Goal: Use online tool/utility: Utilize a website feature to perform a specific function

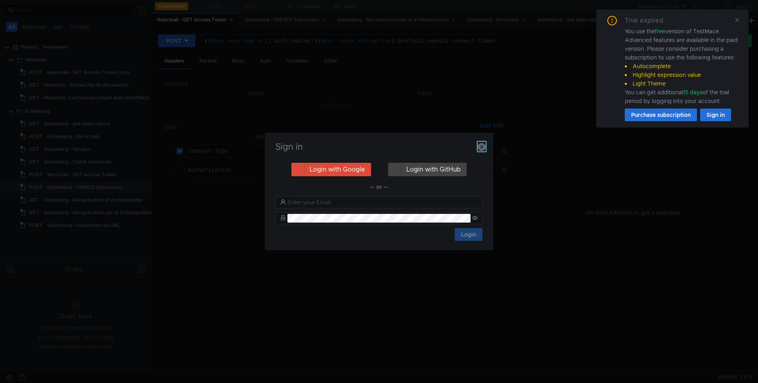
click at [480, 146] on icon "button" at bounding box center [482, 147] width 8 height 8
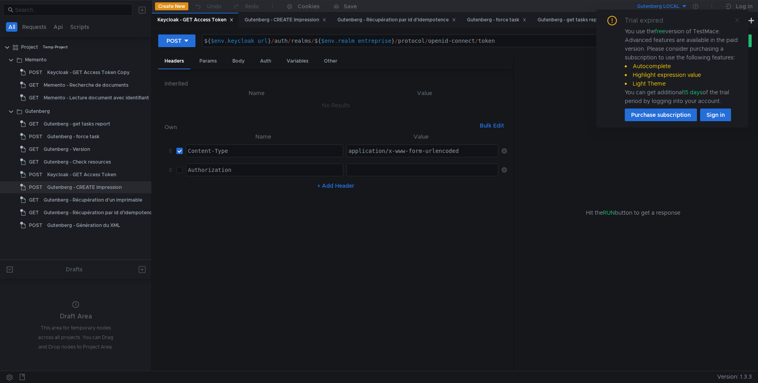
click at [737, 20] on icon at bounding box center [737, 20] width 4 height 4
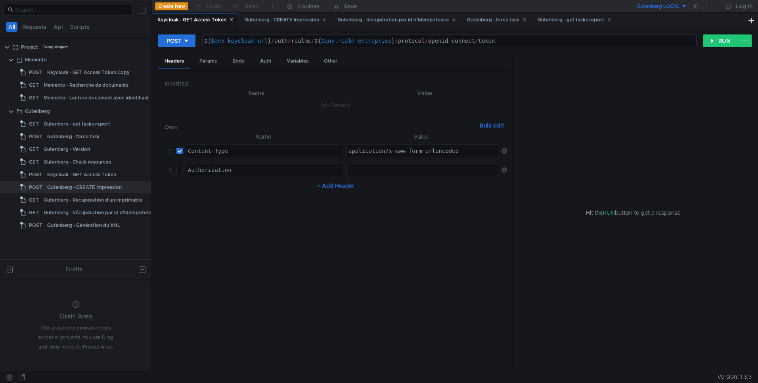
click at [681, 6] on button "Gutenberg LOCAL" at bounding box center [659, 6] width 55 height 13
click at [662, 72] on li "Gutenberg DEV" at bounding box center [687, 73] width 111 height 13
click at [416, 19] on div "Gutenberg - Récupération par id d'idempotence" at bounding box center [396, 20] width 119 height 8
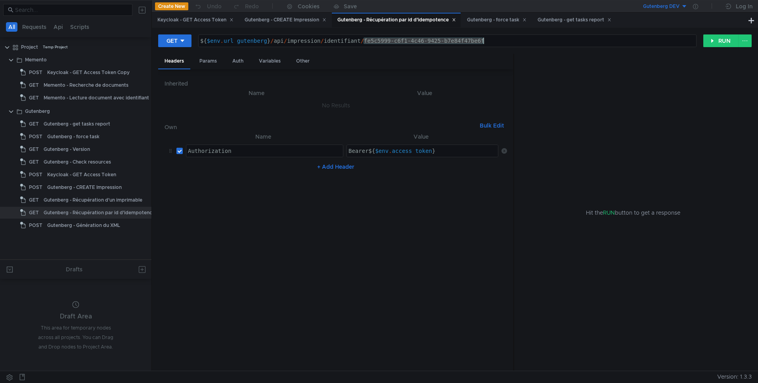
drag, startPoint x: 364, startPoint y: 40, endPoint x: 558, endPoint y: 57, distance: 194.7
click at [558, 57] on form "GET ${$env.url_gutenberg}/api/impression/identifiant/fe5c5999-c6f1-4c46-9425-b7…" at bounding box center [454, 202] width 593 height 337
paste textarea "d176d04-172f-4997-b64d-b4fd2536ecfe"
type textarea "${$env.url_gutenberg}/api/impression/identifiant/fd176d04-172f-4997-b64d-b4fd25…"
click at [210, 17] on div "Keycloak - GET Access Token" at bounding box center [195, 20] width 76 height 8
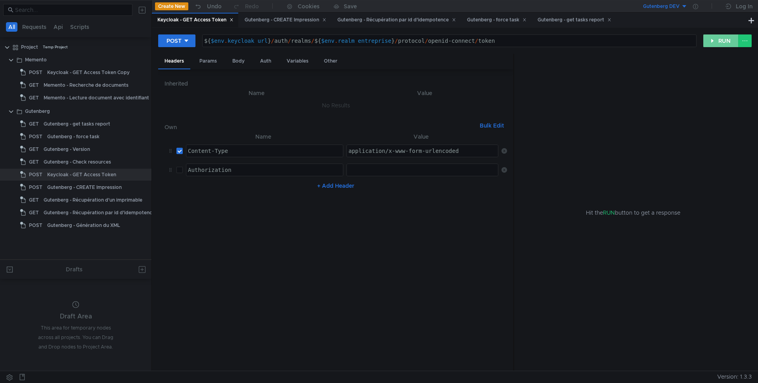
click at [715, 44] on button "RUN" at bounding box center [720, 40] width 35 height 13
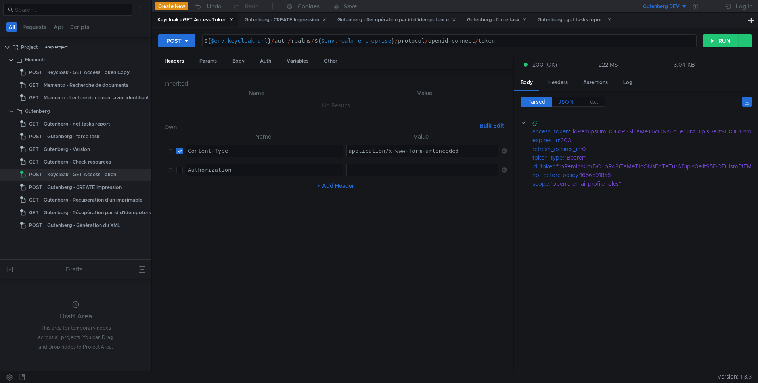
click at [562, 98] on span "JSON" at bounding box center [565, 101] width 15 height 7
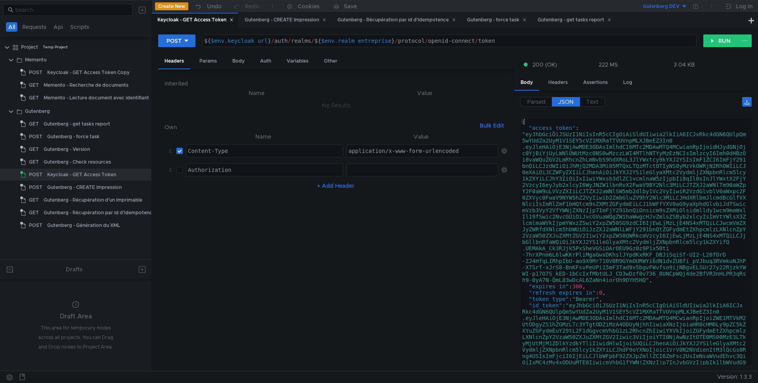
type textarea "[AUTH_TOKEN]"
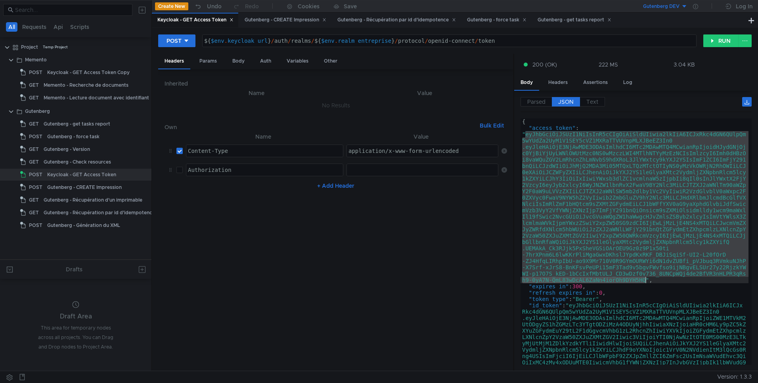
drag, startPoint x: 527, startPoint y: 136, endPoint x: 645, endPoint y: 281, distance: 186.8
click at [645, 281] on div "{ "access_token" : "eyJhbGciOiJSUzI1NiIsInR5cCIgOiAiSldUIiwia2lkIiA6ICJxRkc4dGN…" at bounding box center [634, 318] width 228 height 399
click at [699, 7] on div at bounding box center [695, 6] width 16 height 13
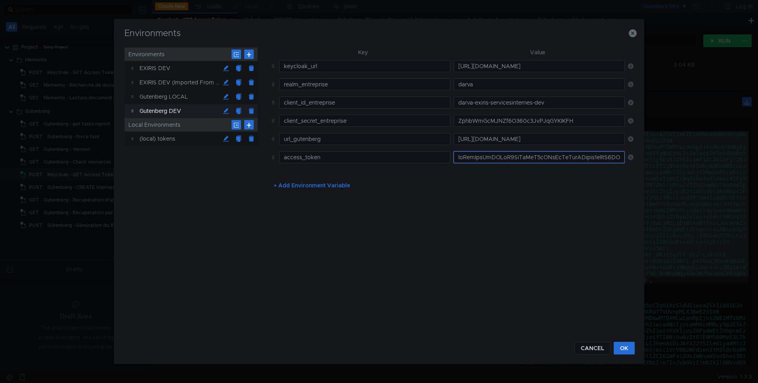
click at [467, 155] on input "text" at bounding box center [538, 157] width 171 height 12
click at [470, 161] on input "text" at bounding box center [538, 157] width 171 height 12
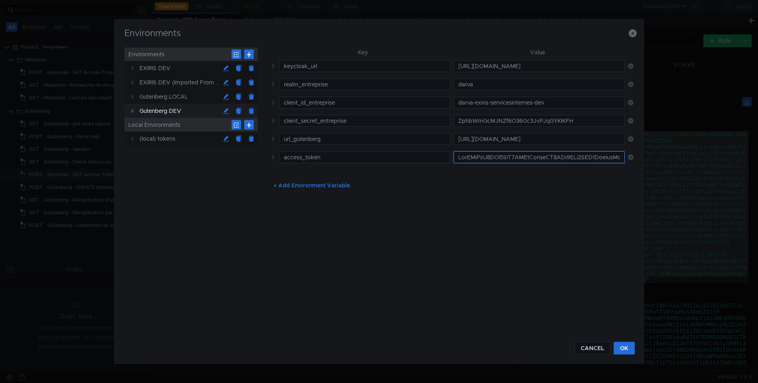
click at [471, 161] on input "text" at bounding box center [538, 157] width 171 height 12
click at [471, 160] on input "text" at bounding box center [538, 157] width 171 height 12
type input "CgylN_F3yOUYAopITMOb2q1S4I16F-OW74YlY4p7eZM_ZeyVI-gn4DwYBduhj3zpwOO9L9Tovz-e76o…"
click at [475, 159] on input "CgylN_F3yOUYAopITMOb2q1S4I16F-OW74YlY4p7eZM_ZeyVI-gn4DwYBduhj3zpwOO9L9Tovz-e76o…" at bounding box center [538, 157] width 171 height 12
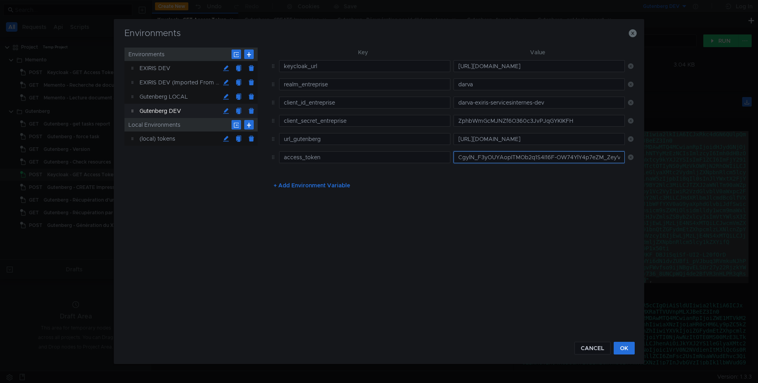
click at [475, 159] on input "CgylN_F3yOUYAopITMOb2q1S4I16F-OW74YlY4p7eZM_ZeyVI-gn4DwYBduhj3zpwOO9L9Tovz-e76o…" at bounding box center [538, 157] width 171 height 12
click at [475, 159] on input "text" at bounding box center [538, 157] width 171 height 12
paste input "eyJhbGciOiJSUzI1NiIsInR5cCIgOiAiSldUIiwia2lkIiA6ICJxRkc4dGN6QUlpQm5wYUdZa2UyM1V…"
type input "eyJhbGciOiJSUzI1NiIsInR5cCIgOiAiSldUIiwia2lkIiA6ICJxRkc4dGN6QUlpQm5wYUdZa2UyM1V…"
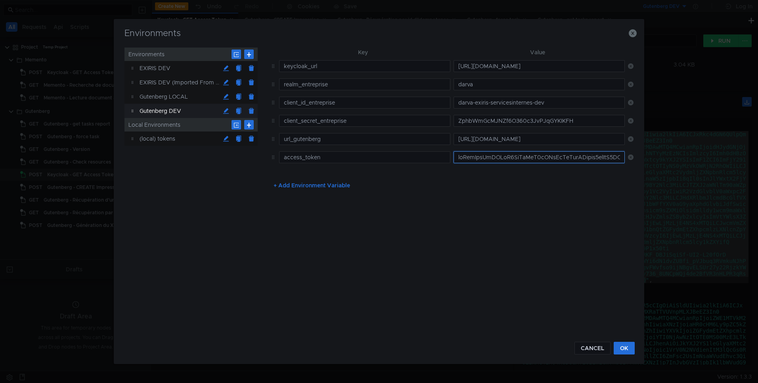
scroll to position [0, 4835]
click at [629, 348] on button "OK" at bounding box center [624, 348] width 21 height 13
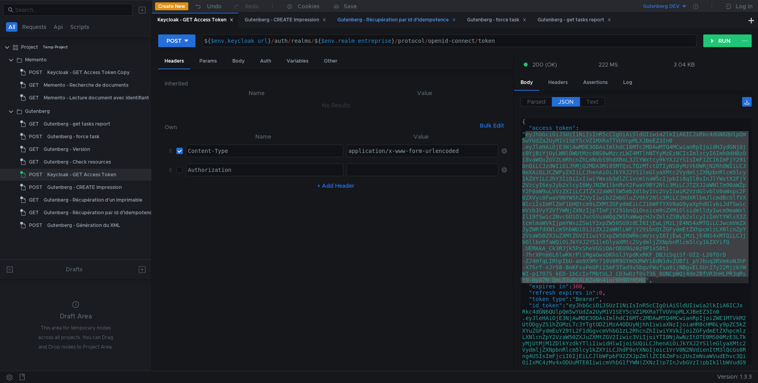
click at [408, 22] on div "Gutenberg - Récupération par id d'idempotence" at bounding box center [396, 20] width 119 height 8
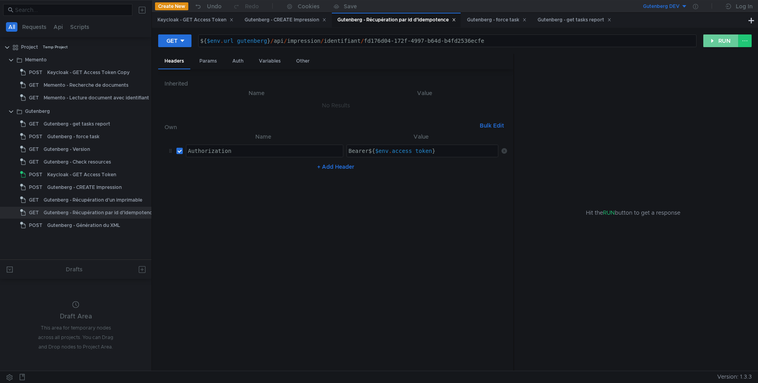
click at [709, 44] on button "RUN" at bounding box center [720, 40] width 35 height 13
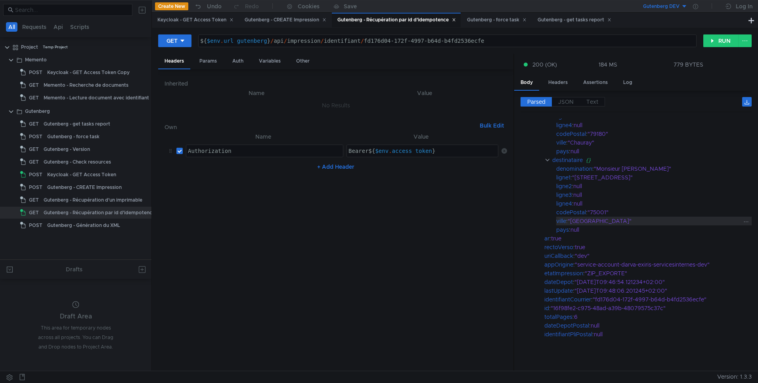
scroll to position [0, 0]
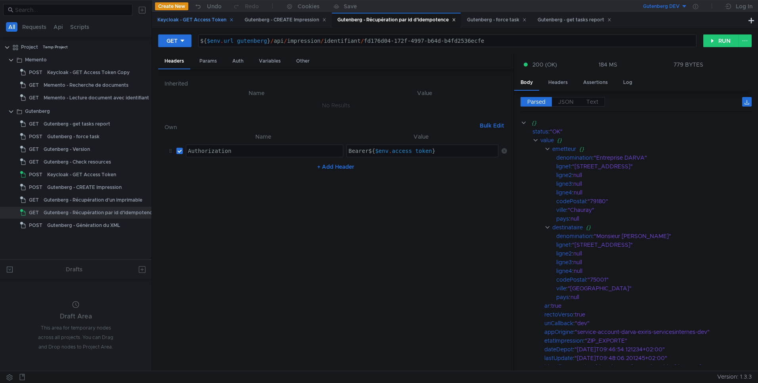
click at [172, 20] on div "Keycloak - GET Access Token" at bounding box center [195, 20] width 76 height 8
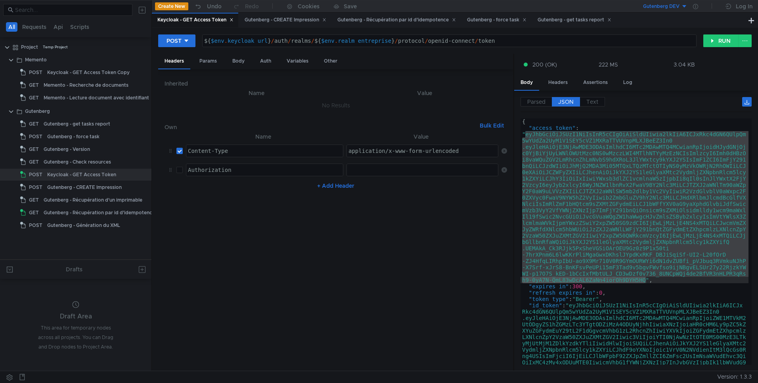
click at [685, 6] on button "Gutenberg DEV" at bounding box center [659, 6] width 55 height 13
